Goal: Task Accomplishment & Management: Complete application form

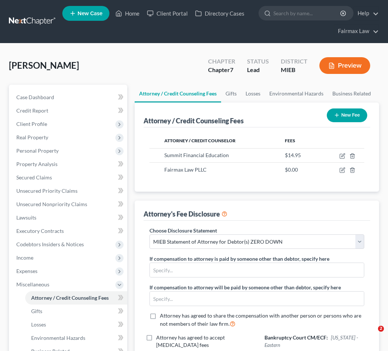
select select "2"
click at [63, 207] on link "Unsecured Nonpriority Claims" at bounding box center [68, 203] width 117 height 13
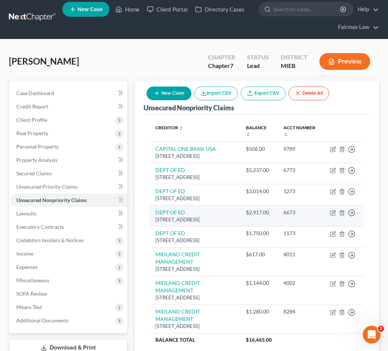
scroll to position [5, 0]
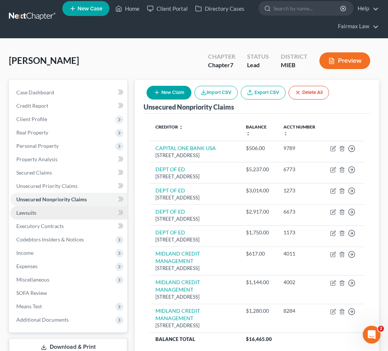
click at [43, 213] on link "Lawsuits" at bounding box center [68, 212] width 117 height 13
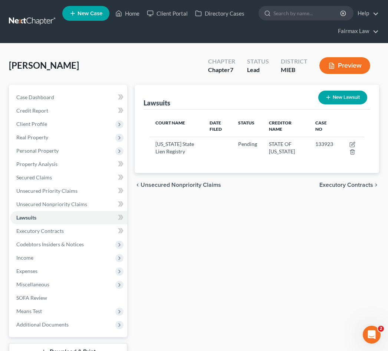
click at [339, 98] on button "New Lawsuit" at bounding box center [342, 98] width 49 height 14
select select "0"
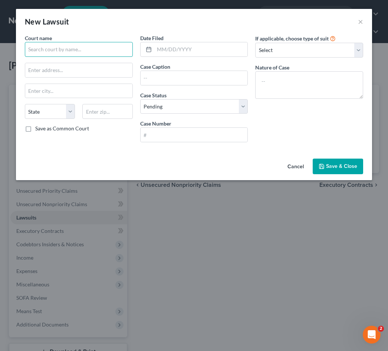
click at [63, 54] on input "text" at bounding box center [79, 49] width 108 height 15
type input "Unifund CCR LLC"
drag, startPoint x: 81, startPoint y: 52, endPoint x: 13, endPoint y: 48, distance: 68.0
click at [13, 48] on div "New Lawsuit × Court name * Unifund CCR LLC State [US_STATE] AK AR AZ CA CO CT D…" at bounding box center [194, 175] width 388 height 351
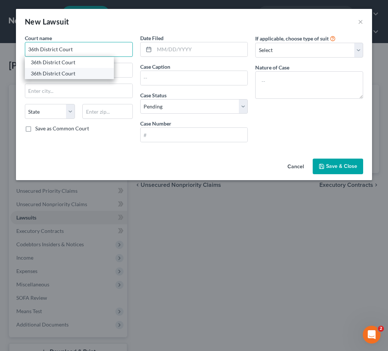
type input "36th District Court"
click at [63, 75] on div "36th District Court" at bounding box center [69, 73] width 77 height 7
type input "[STREET_ADDRESS]"
type input "[GEOGRAPHIC_DATA]"
select select "23"
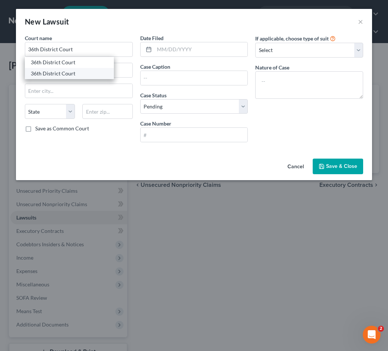
type input "48226"
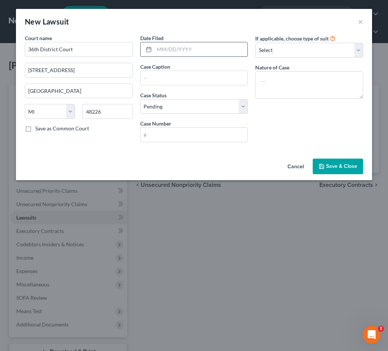
click at [185, 52] on input "text" at bounding box center [201, 49] width 94 height 14
type input "[DATE]"
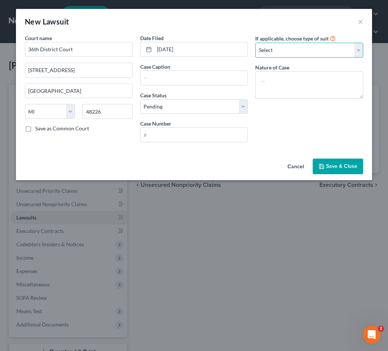
select select "4"
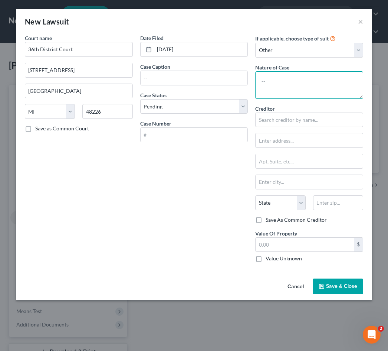
click at [279, 90] on textarea at bounding box center [309, 84] width 108 height 27
type textarea "Breach of Contract"
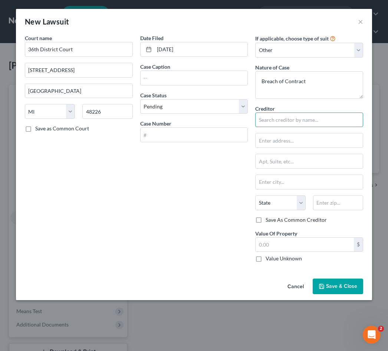
click at [298, 117] on input "text" at bounding box center [309, 119] width 108 height 15
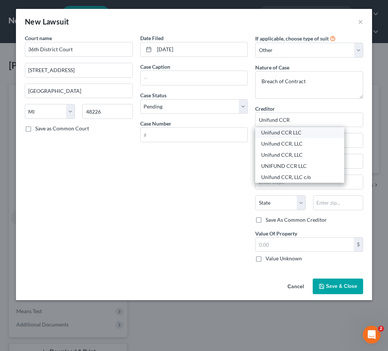
click at [301, 134] on div "Unifund CCR LLC" at bounding box center [299, 132] width 77 height 7
type input "Unifund CCR LLC"
type input "PO Box 42730"
type input "[GEOGRAPHIC_DATA]"
select select "36"
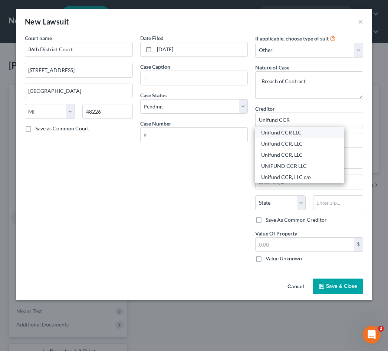
type input "45242"
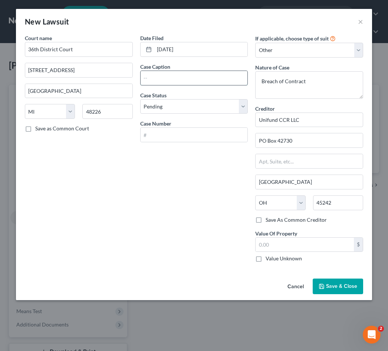
click at [221, 76] on input "text" at bounding box center [194, 78] width 107 height 14
type input "UNIFUND CCR, LLC [PERSON_NAME] [PERSON_NAME]"
click at [187, 141] on input "text" at bounding box center [194, 135] width 107 height 14
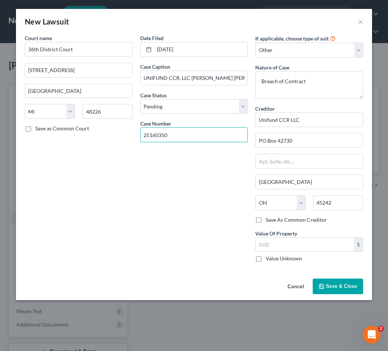
type input "25160350"
click at [347, 283] on span "Save & Close" at bounding box center [341, 286] width 31 height 6
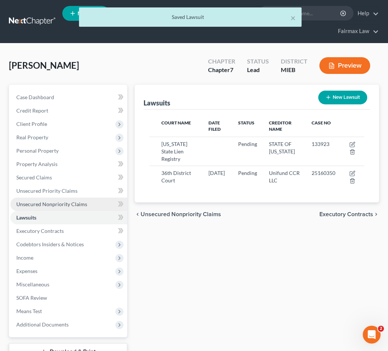
click at [55, 207] on link "Unsecured Nonpriority Claims" at bounding box center [68, 203] width 117 height 13
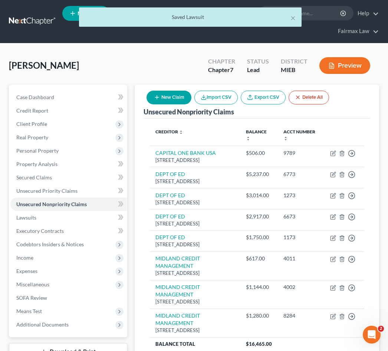
click at [168, 101] on button "New Claim" at bounding box center [169, 98] width 45 height 14
select select "0"
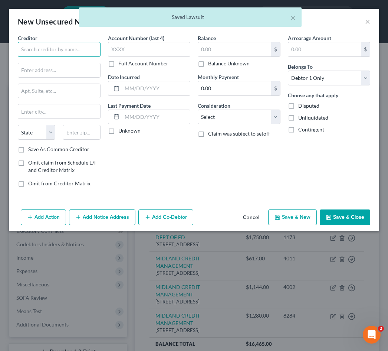
click at [73, 53] on input "text" at bounding box center [59, 49] width 83 height 15
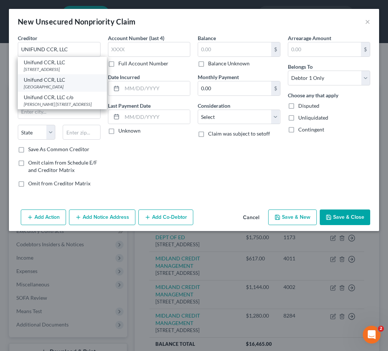
click at [94, 90] on div "[GEOGRAPHIC_DATA]" at bounding box center [62, 86] width 77 height 6
type input "Unifund CCR, LLC"
type input "PO Box 42730"
type input "[GEOGRAPHIC_DATA]"
select select "36"
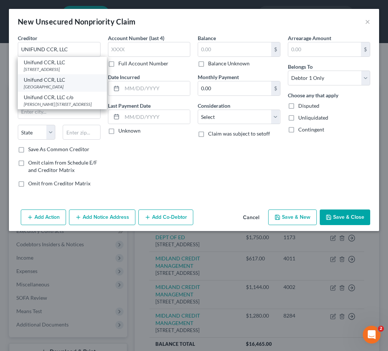
type input "45242"
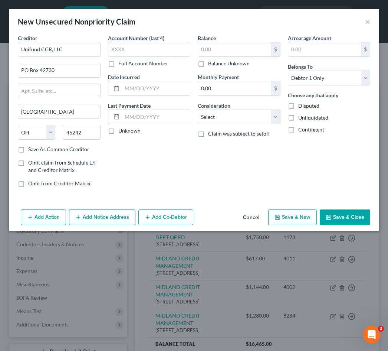
click at [122, 222] on button "Add Notice Address" at bounding box center [102, 217] width 66 height 16
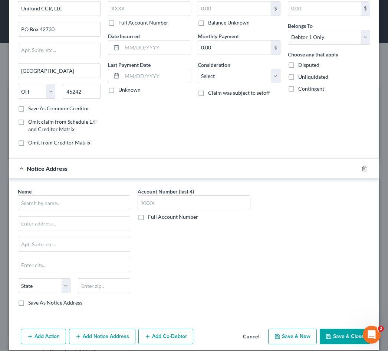
scroll to position [42, 0]
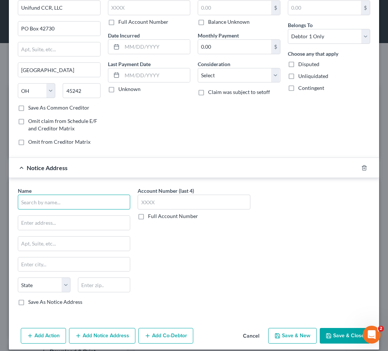
click at [107, 197] on input "text" at bounding box center [74, 201] width 112 height 15
type input "Attorney [PERSON_NAME]"
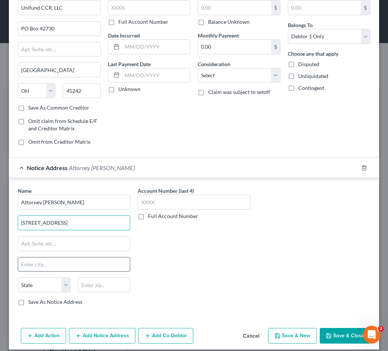
type input "[STREET_ADDRESS]"
type input "Brookefield"
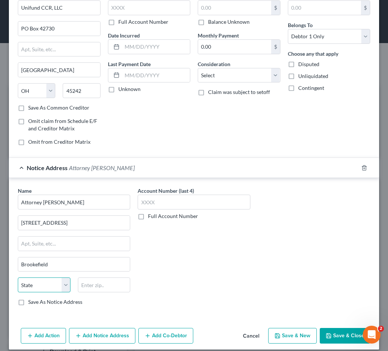
select select "52"
type input "53005"
type input "Brookfield"
click at [101, 307] on div "Name * Attorney [PERSON_NAME] 225 S. Executive Dr Brookfield State [US_STATE] A…" at bounding box center [74, 249] width 120 height 125
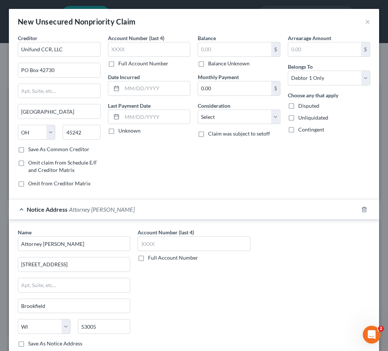
scroll to position [0, 0]
click at [226, 50] on input "text" at bounding box center [234, 49] width 73 height 14
type input "3,751.37"
select select "2"
click at [227, 158] on div "Balance 3,751.37 $ Balance Unknown Balance Undetermined 3,751.37 $ Balance Unkn…" at bounding box center [239, 113] width 90 height 159
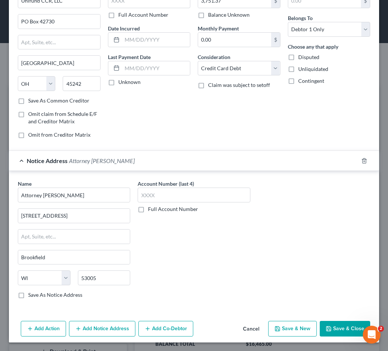
scroll to position [49, 0]
click at [343, 330] on button "Save & Close" at bounding box center [345, 329] width 50 height 16
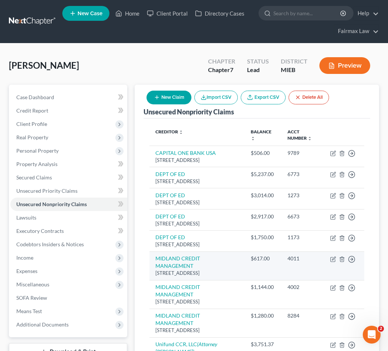
scroll to position [0, 0]
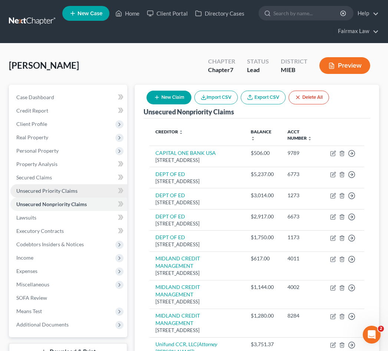
click at [67, 187] on span "Unsecured Priority Claims" at bounding box center [46, 190] width 61 height 6
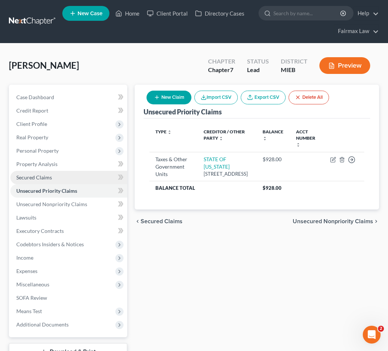
click at [65, 178] on link "Secured Claims" at bounding box center [68, 177] width 117 height 13
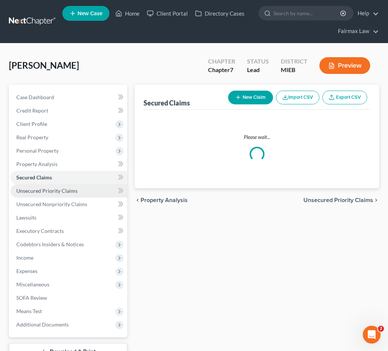
click at [63, 191] on span "Unsecured Priority Claims" at bounding box center [46, 190] width 61 height 6
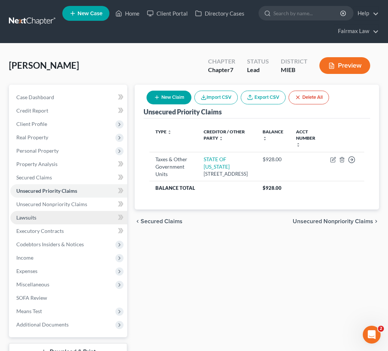
click at [59, 218] on link "Lawsuits" at bounding box center [68, 217] width 117 height 13
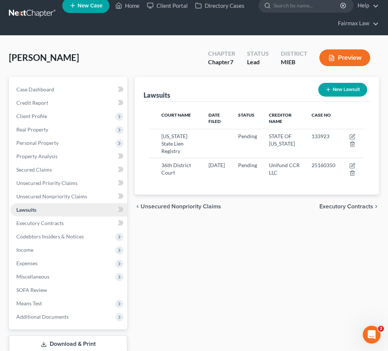
scroll to position [6, 0]
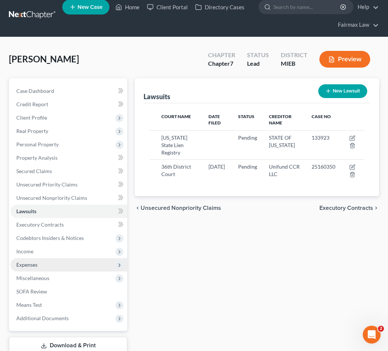
click at [55, 267] on span "Expenses" at bounding box center [68, 264] width 117 height 13
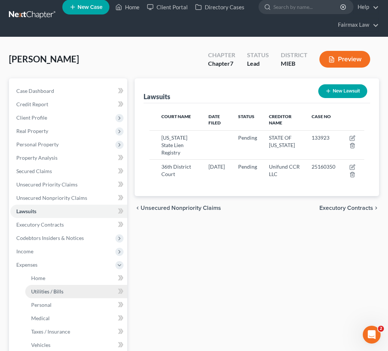
click at [53, 289] on span "Utilities / Bills" at bounding box center [47, 291] width 32 height 6
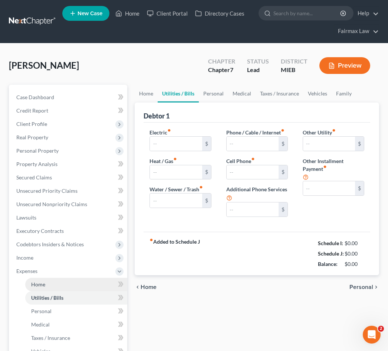
type input "0.00"
type input "70.00"
type input "318.00"
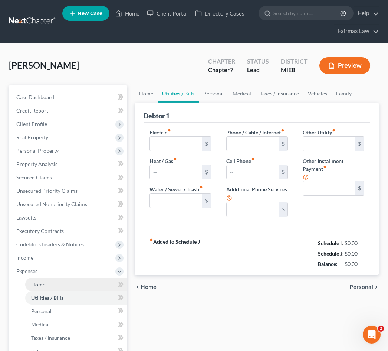
type input "0.00"
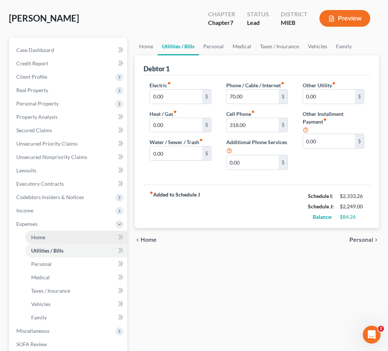
scroll to position [67, 0]
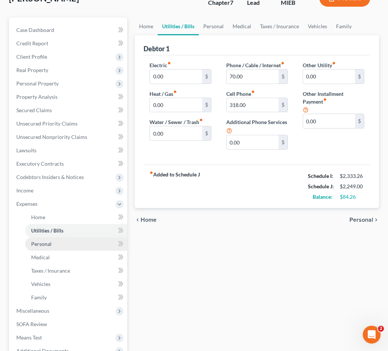
click at [56, 245] on link "Personal" at bounding box center [76, 243] width 102 height 13
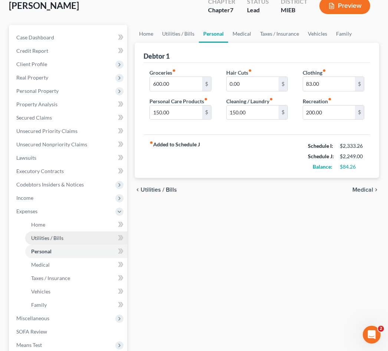
scroll to position [69, 0]
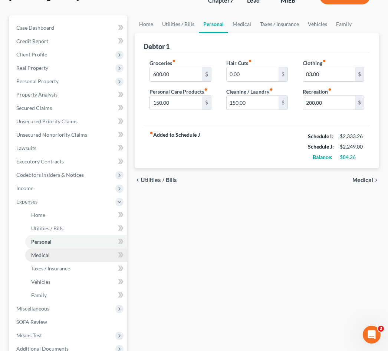
click at [55, 251] on link "Medical" at bounding box center [76, 254] width 102 height 13
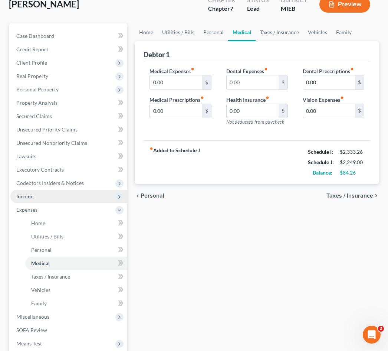
scroll to position [87, 0]
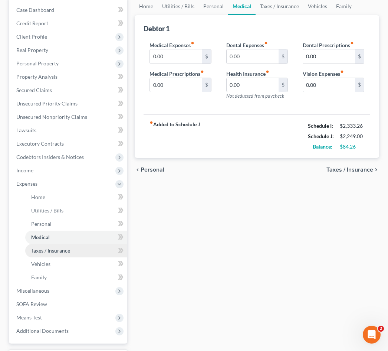
click at [55, 255] on link "Taxes / Insurance" at bounding box center [76, 250] width 102 height 13
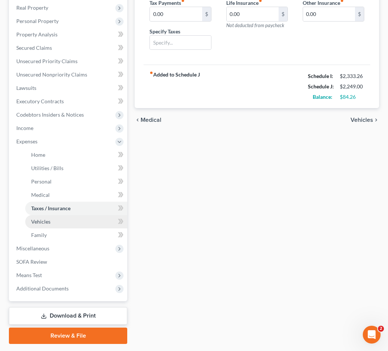
click at [55, 224] on link "Vehicles" at bounding box center [76, 221] width 102 height 13
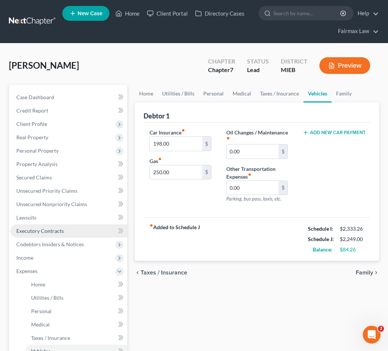
scroll to position [2, 0]
